Goal: Book appointment/travel/reservation

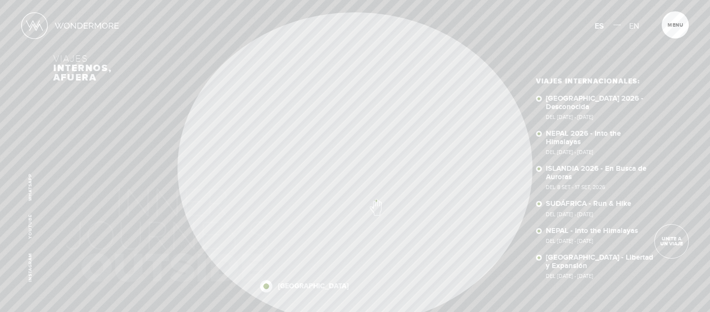
click at [125, 186] on div "[GEOGRAPHIC_DATA] 2026 [GEOGRAPHIC_DATA] 2026 [GEOGRAPHIC_DATA] [GEOGRAPHIC_DAT…" at bounding box center [355, 168] width 604 height 312
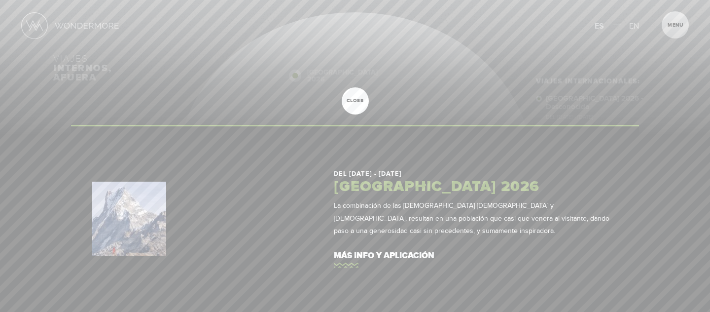
drag, startPoint x: 435, startPoint y: 225, endPoint x: 423, endPoint y: 186, distance: 41.5
click at [424, 0] on div "Inicio Viajes Internacionales Sobre Wondermore Viajes Pasados Viajes a la Medid…" at bounding box center [355, 0] width 710 height 0
click at [385, 263] on link "más info y aplicación" at bounding box center [476, 256] width 284 height 28
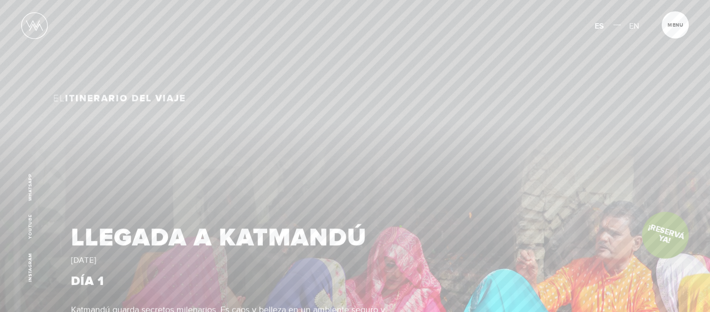
scroll to position [812, 0]
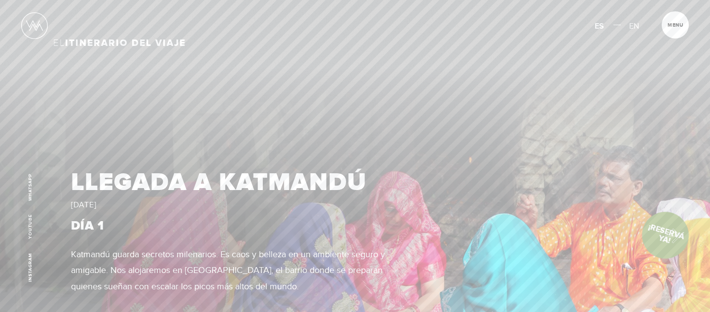
click at [669, 233] on link "¡Reservá Ya!" at bounding box center [665, 235] width 58 height 58
